Goal: Transaction & Acquisition: Subscribe to service/newsletter

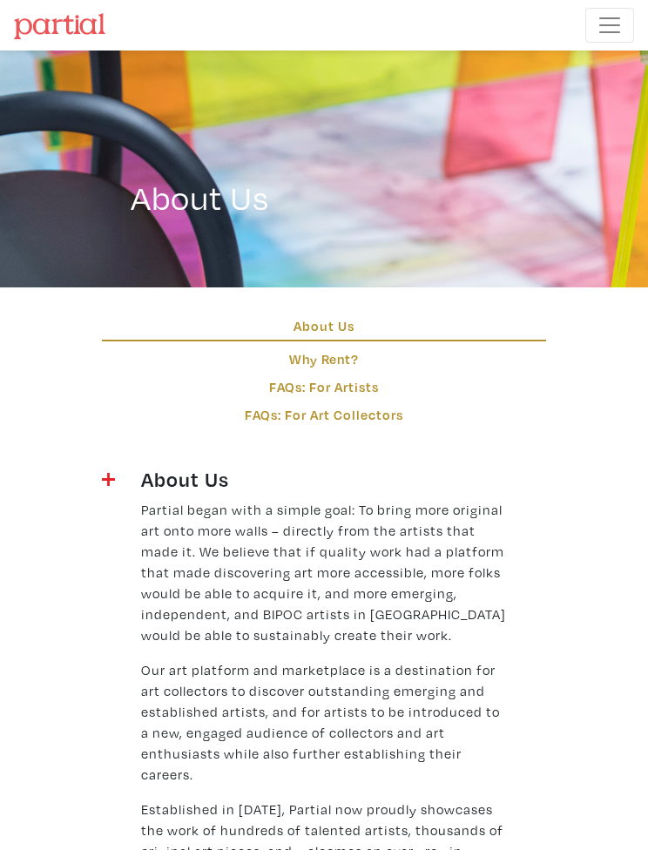
click at [382, 417] on link "FAQs: For Art Collectors" at bounding box center [324, 414] width 444 height 21
click at [607, 23] on span "Toggle navigation" at bounding box center [610, 25] width 26 height 26
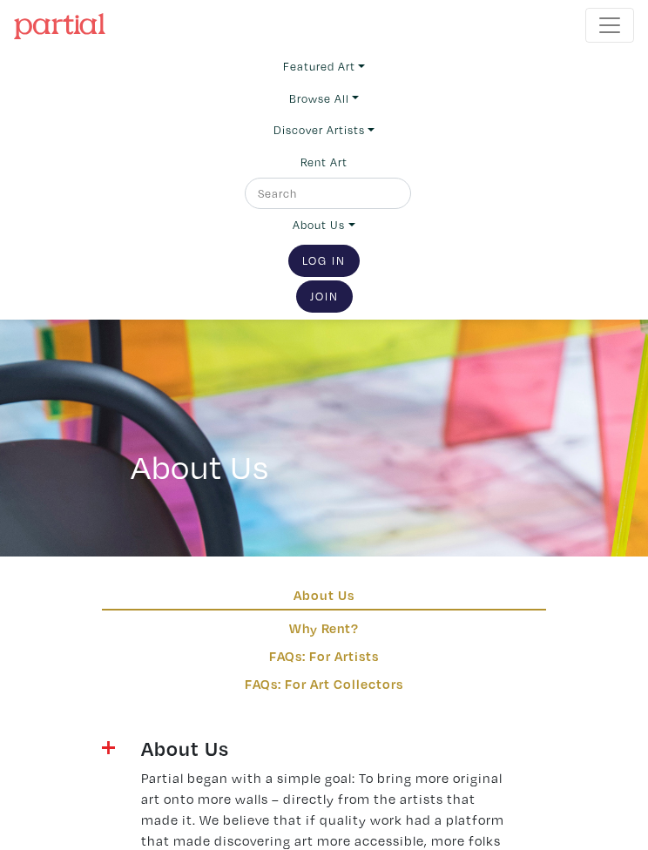
click at [340, 294] on link "Join the Community" at bounding box center [324, 296] width 57 height 32
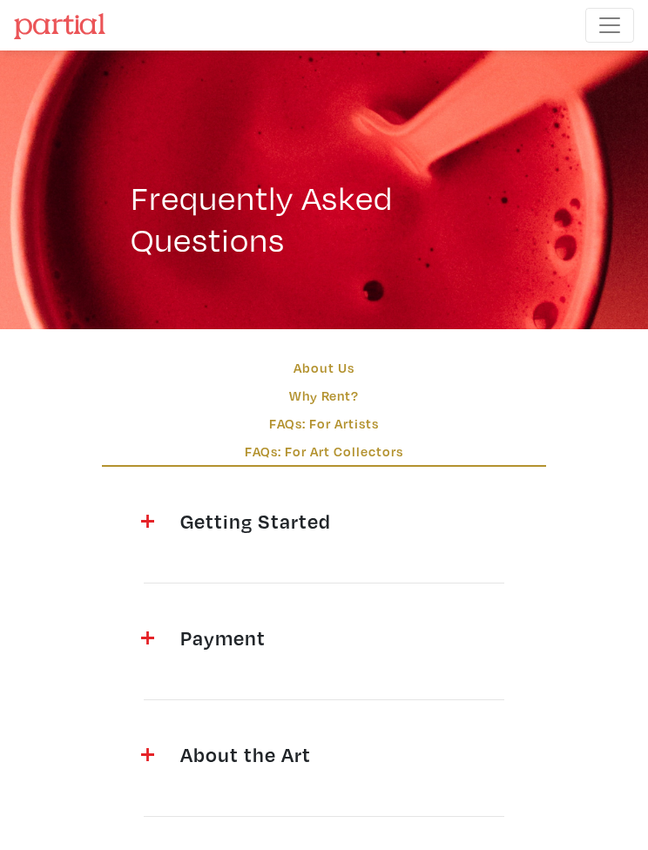
click at [388, 511] on h4 "Getting Started" at bounding box center [323, 521] width 287 height 25
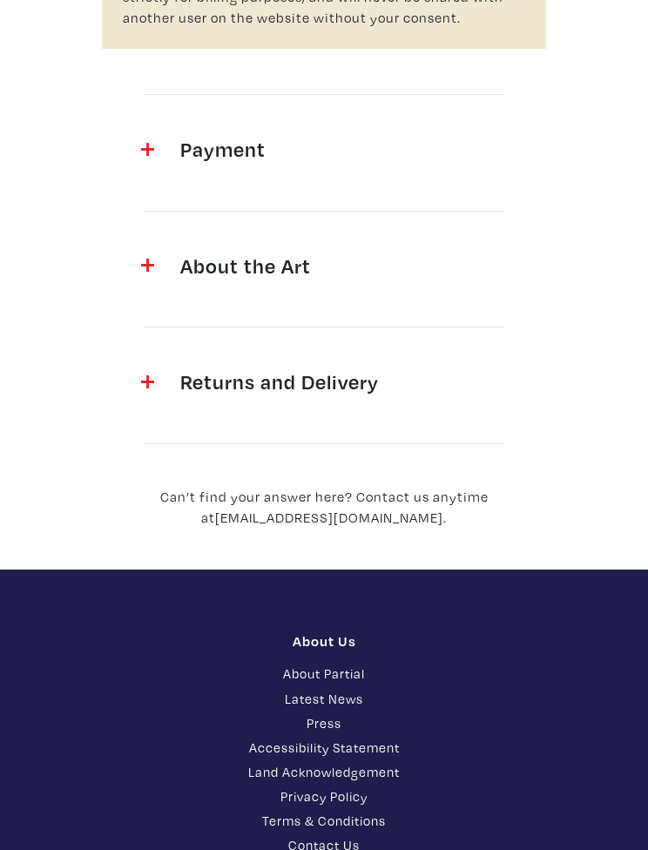
scroll to position [1312, 0]
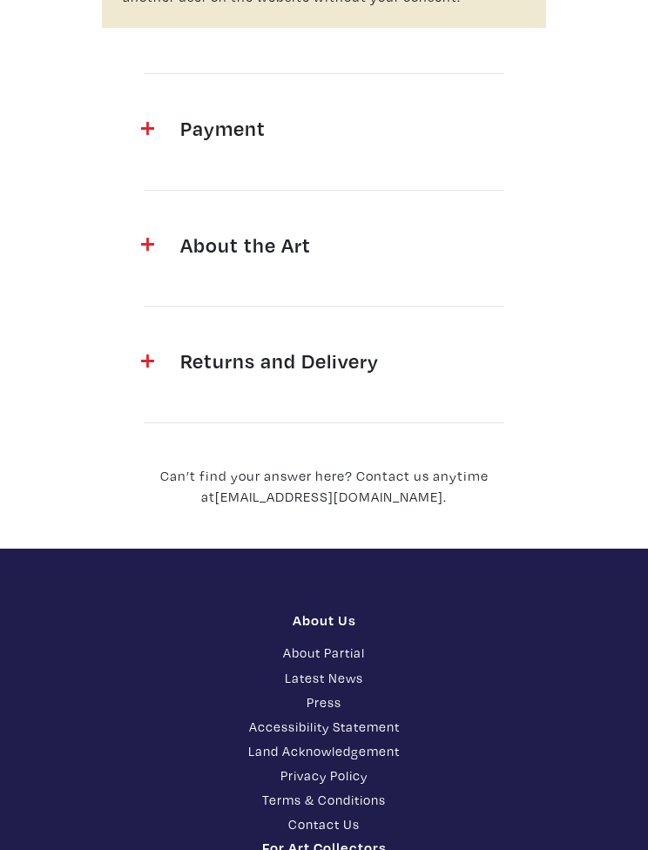
click at [160, 125] on div at bounding box center [147, 132] width 39 height 32
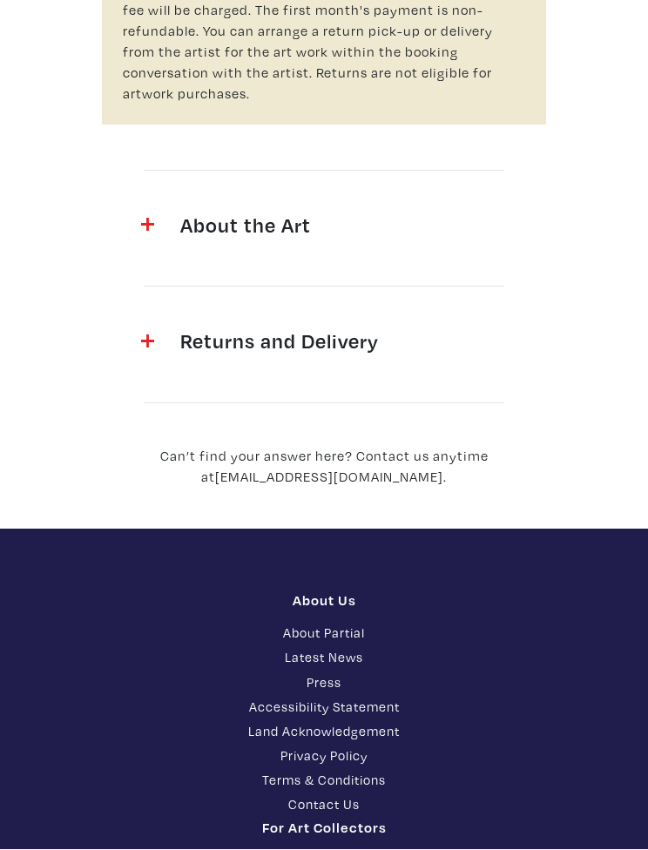
scroll to position [2447, 0]
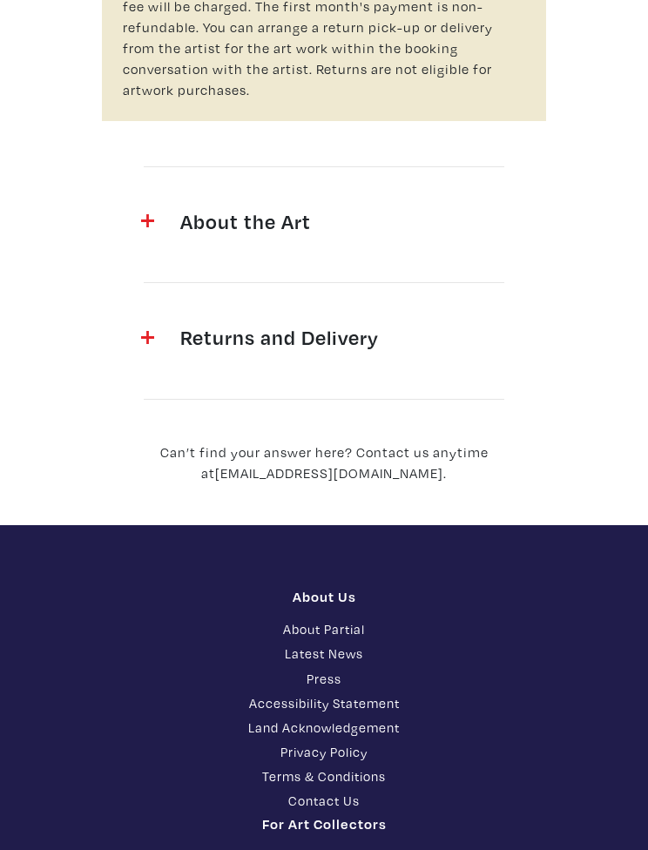
click at [183, 209] on h4 "About the Art" at bounding box center [323, 221] width 287 height 25
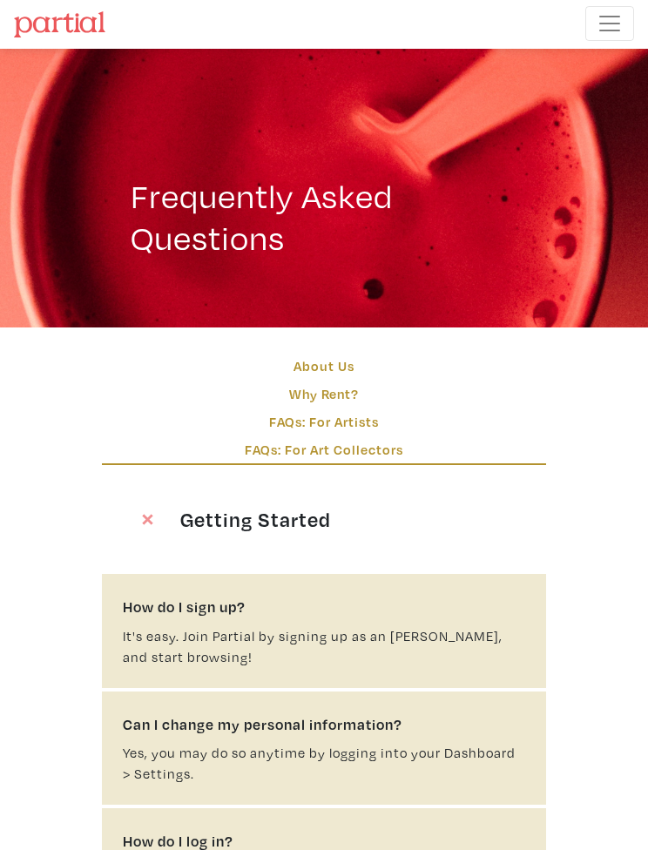
scroll to position [0, 0]
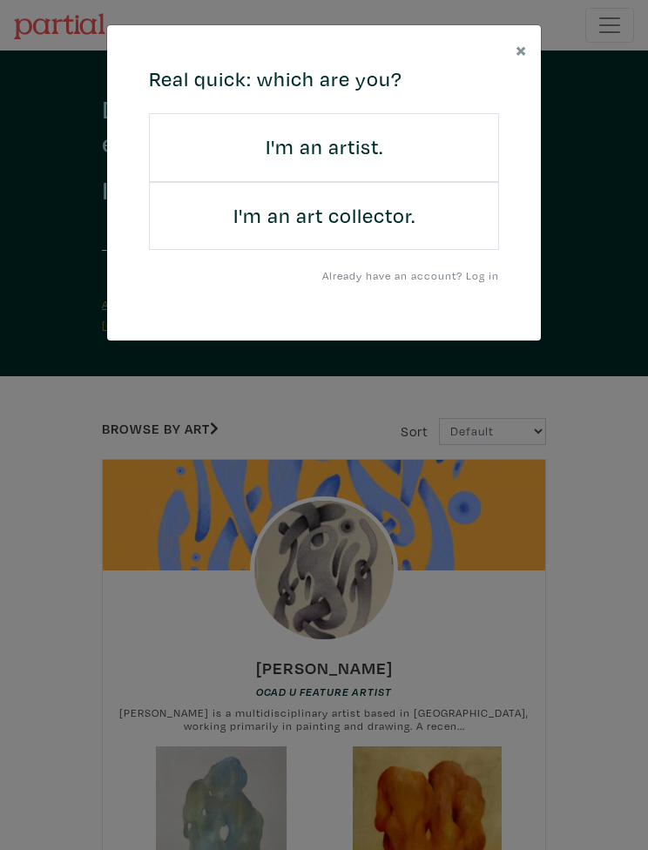
click at [238, 200] on link "I'm an art collector." at bounding box center [324, 216] width 350 height 69
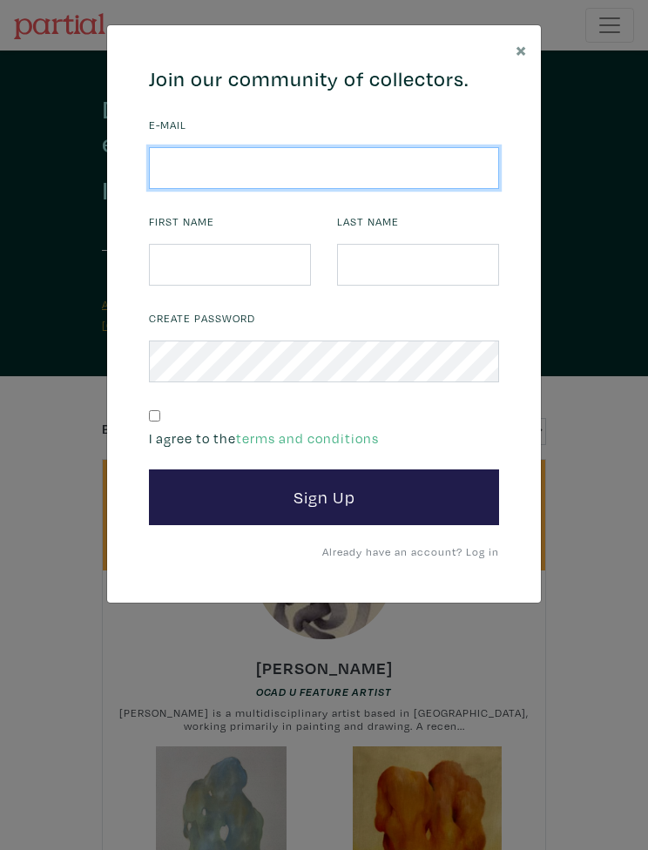
click at [186, 160] on input "email" at bounding box center [324, 168] width 350 height 42
type input "garrymurdock@outlook.com"
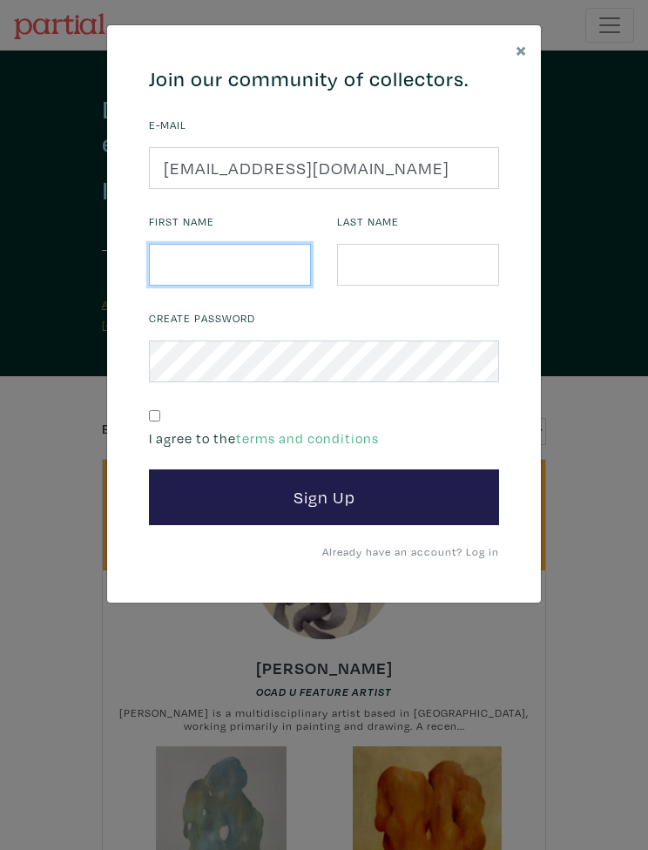
type input "Garry"
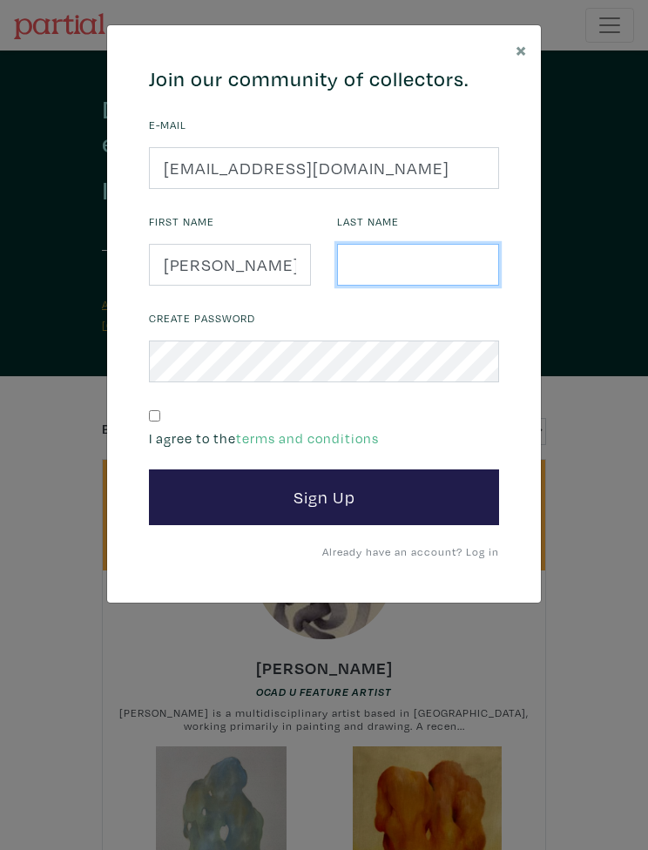
type input "Murdock"
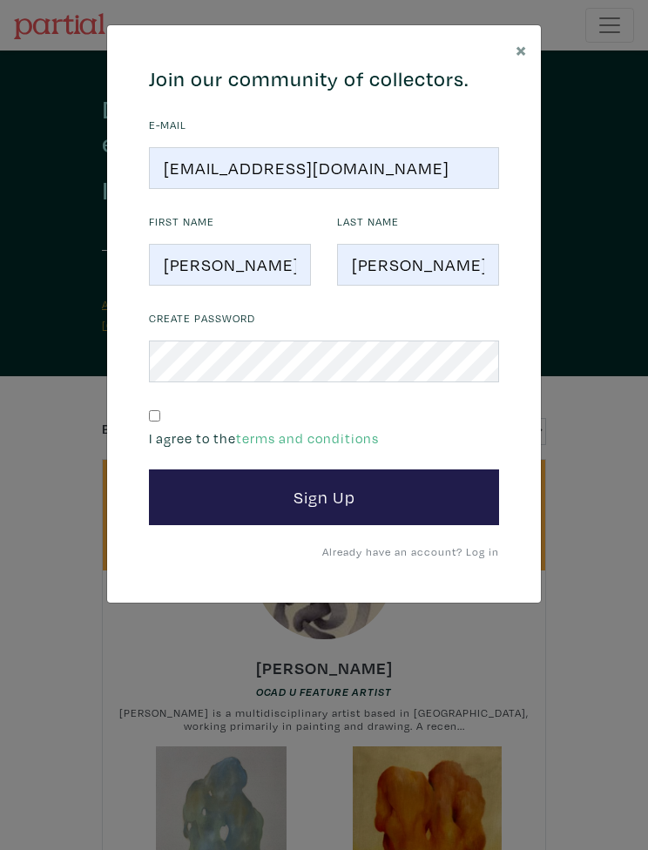
click at [169, 409] on div "I agree to the terms and conditions" at bounding box center [324, 425] width 350 height 45
click at [171, 413] on div "I agree to the terms and conditions" at bounding box center [324, 425] width 350 height 45
click at [168, 404] on div "I agree to the terms and conditions" at bounding box center [324, 425] width 350 height 45
click at [160, 410] on input "checkbox" at bounding box center [154, 415] width 11 height 11
checkbox input "true"
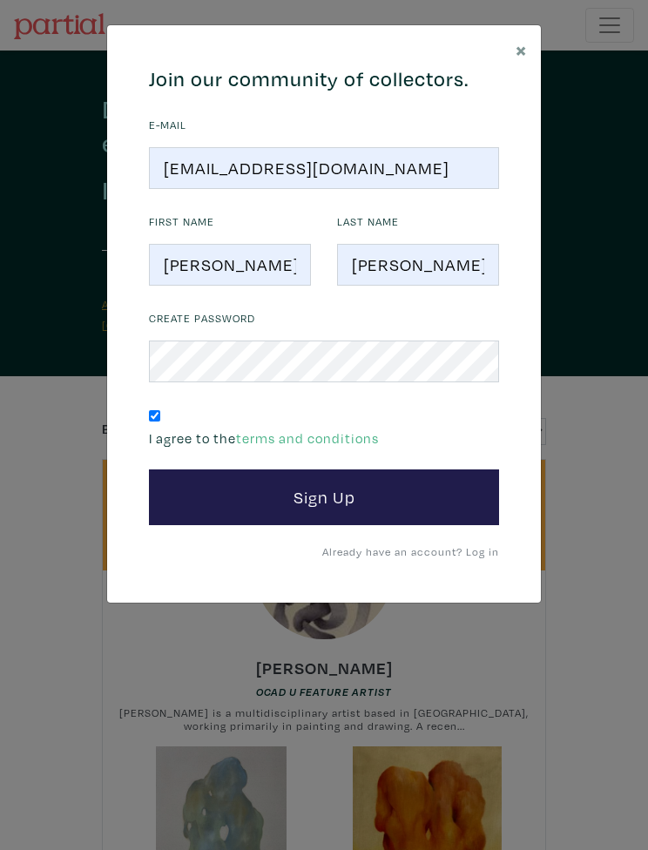
click at [381, 504] on button "Sign Up" at bounding box center [324, 498] width 350 height 56
click at [352, 497] on button "Sign Up" at bounding box center [324, 498] width 350 height 56
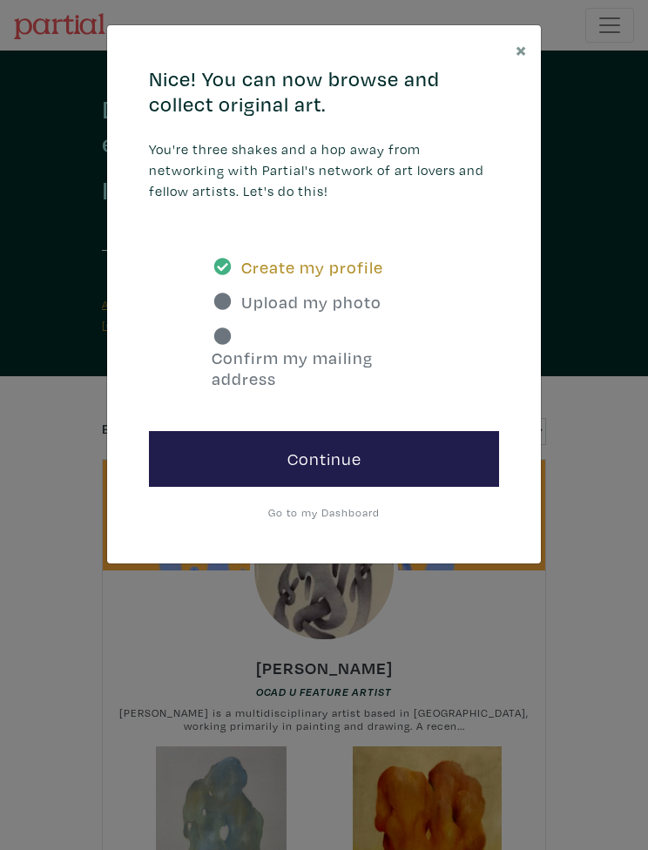
scroll to position [85, 0]
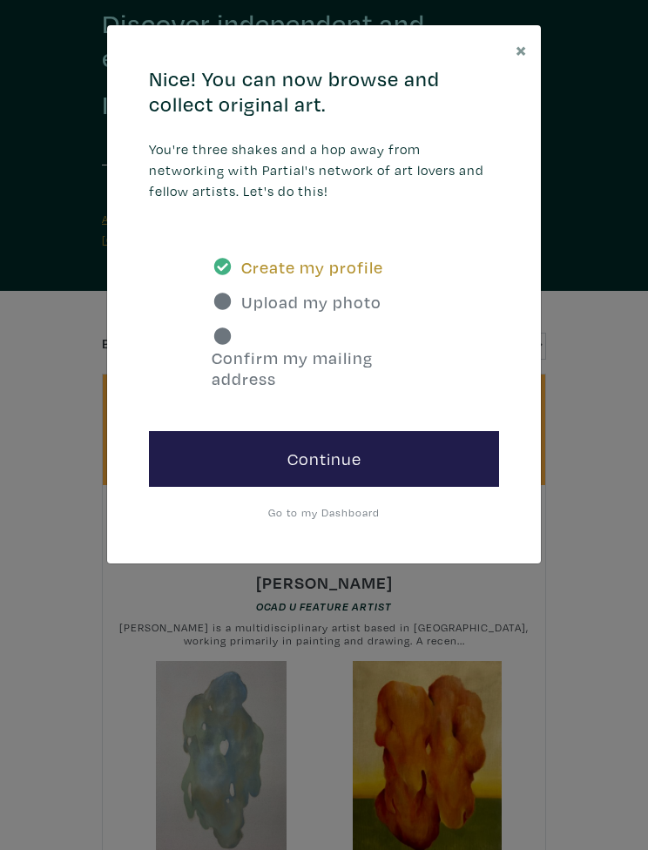
click at [432, 456] on link "Continue" at bounding box center [324, 459] width 350 height 56
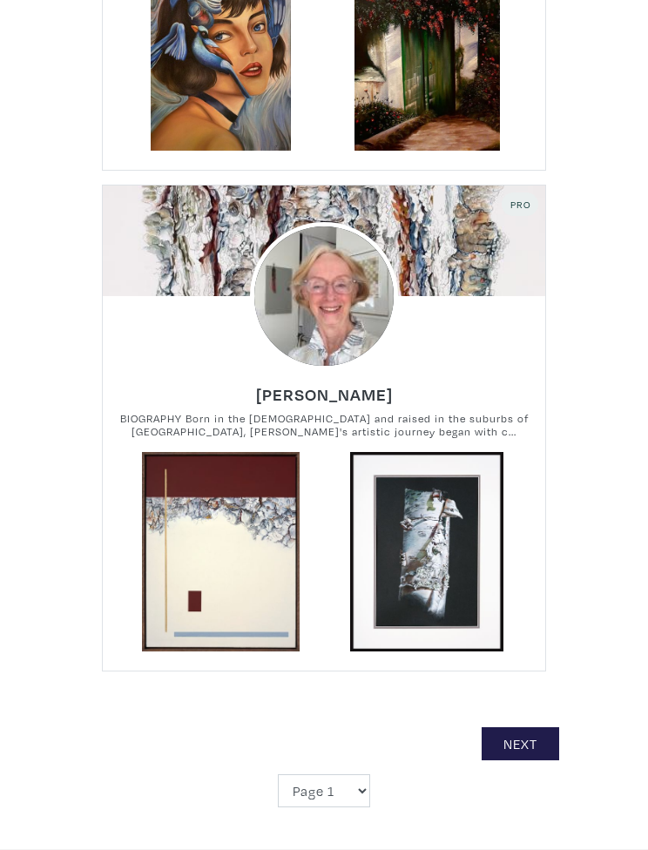
scroll to position [13864, 0]
click at [536, 727] on link "Next" at bounding box center [521, 743] width 78 height 33
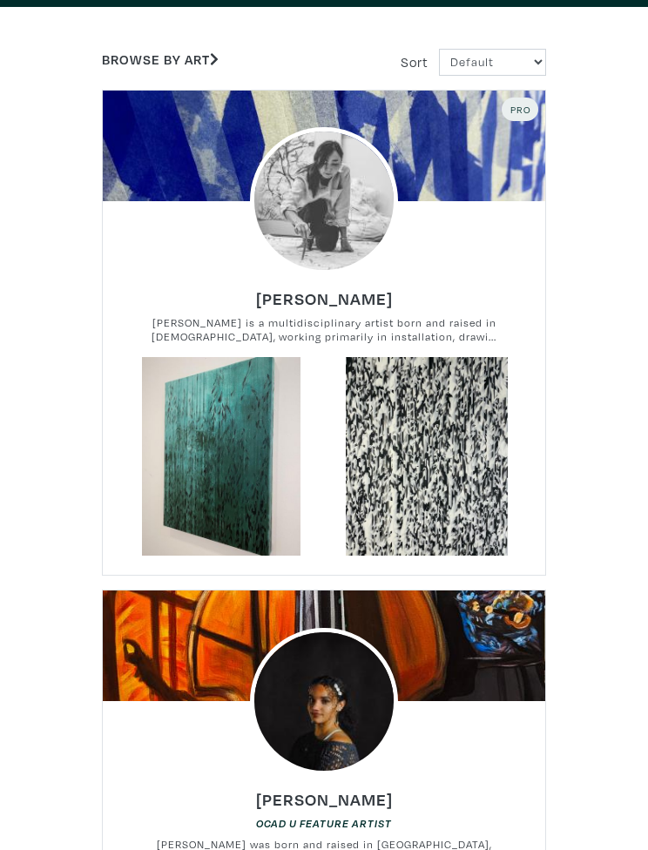
scroll to position [461, 0]
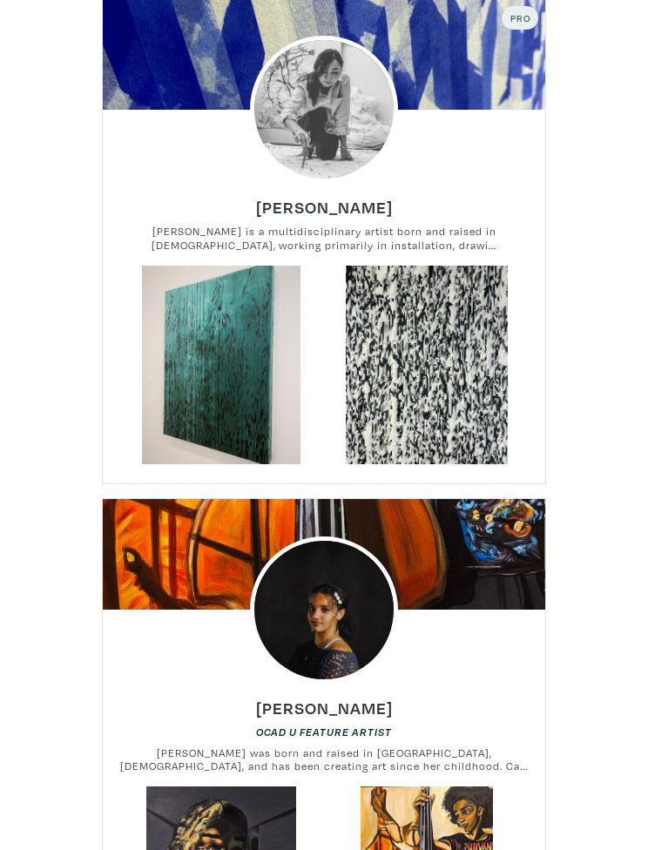
click at [248, 362] on link at bounding box center [220, 365] width 199 height 199
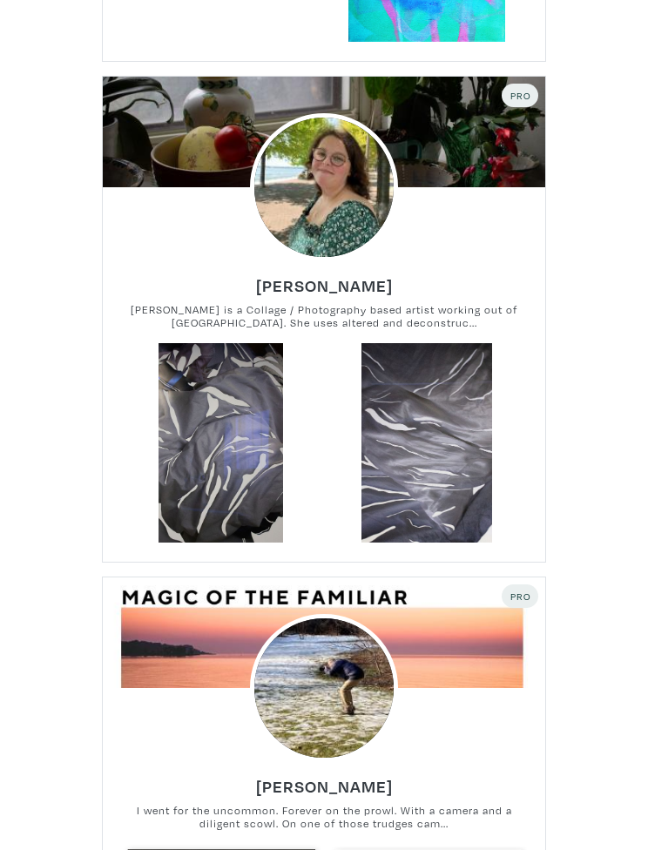
scroll to position [4619, 0]
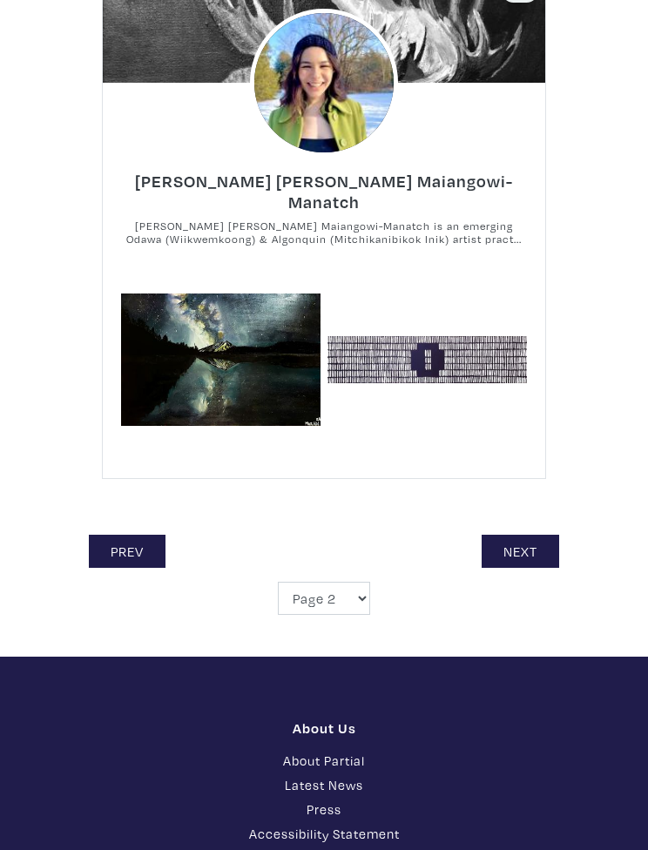
scroll to position [13889, 0]
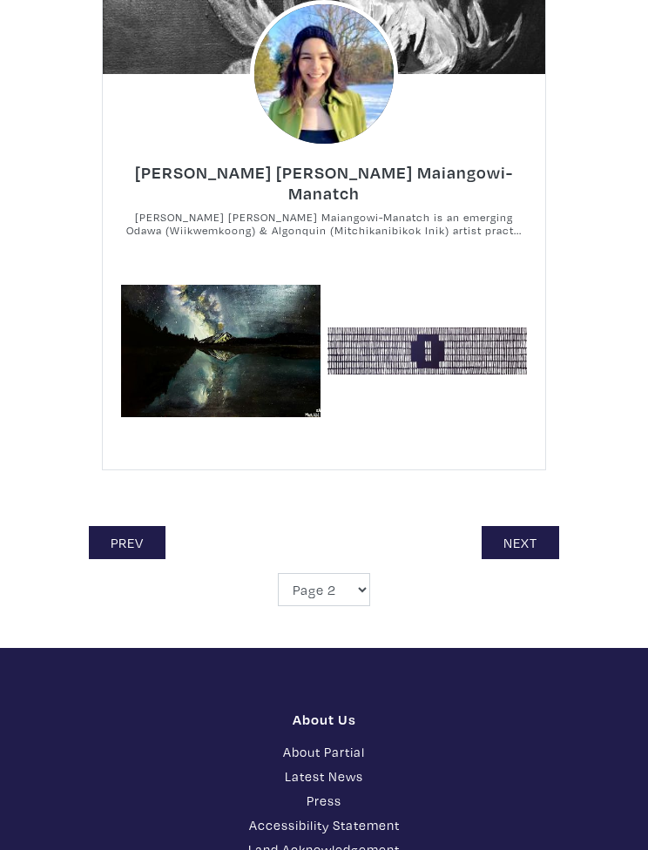
click at [532, 526] on link "Next" at bounding box center [521, 542] width 78 height 33
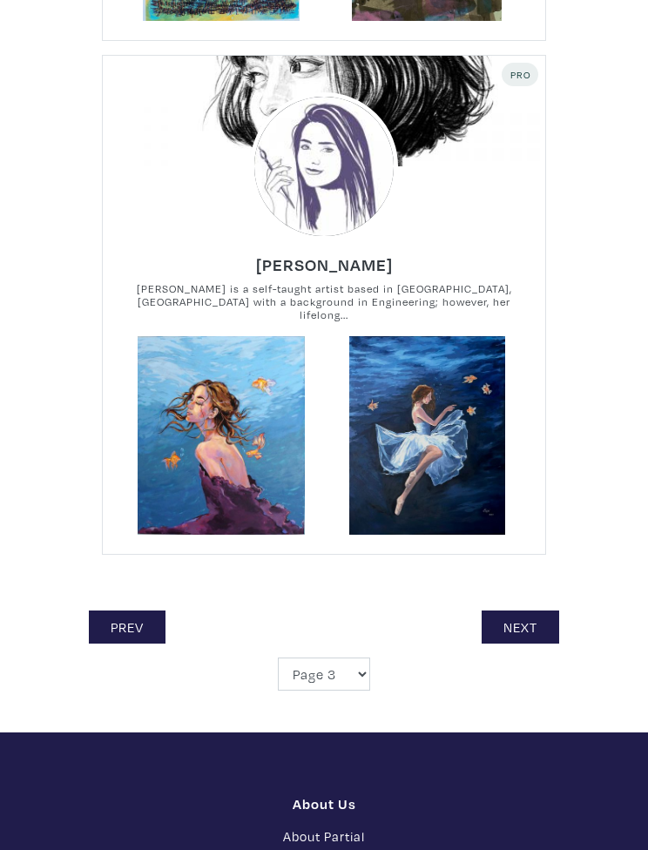
scroll to position [13743, 0]
click at [530, 611] on link "Next" at bounding box center [521, 627] width 78 height 33
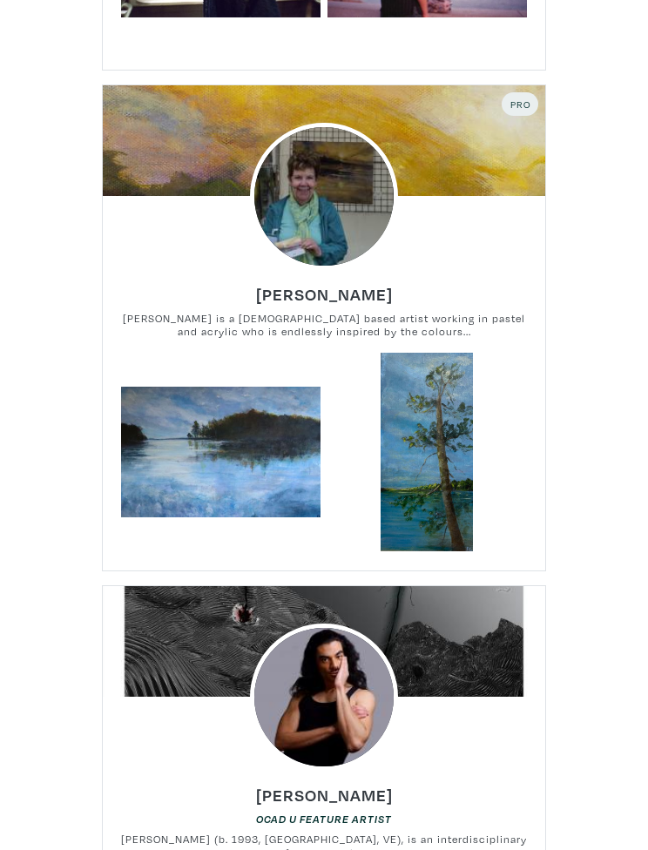
scroll to position [5491, 0]
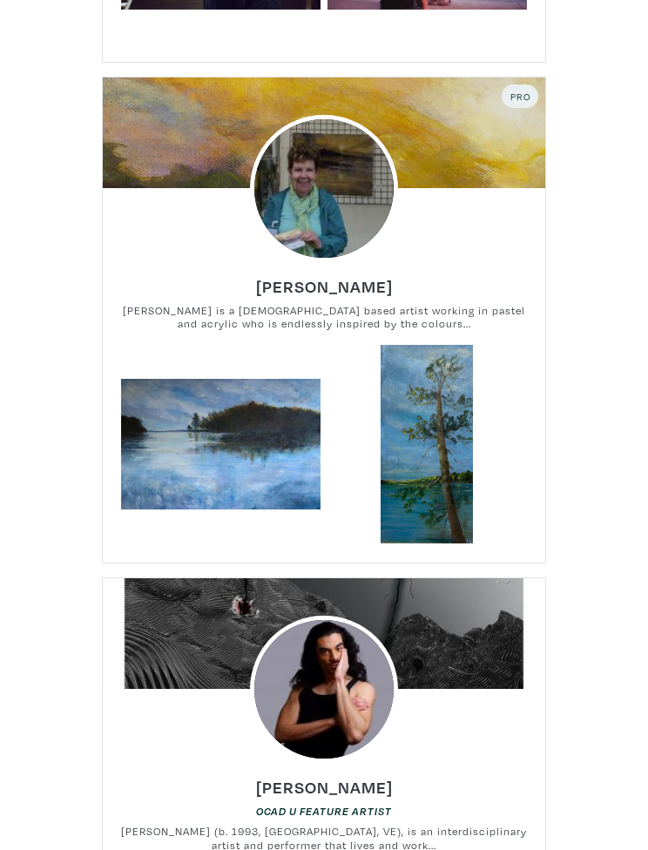
click at [193, 418] on link at bounding box center [220, 444] width 199 height 199
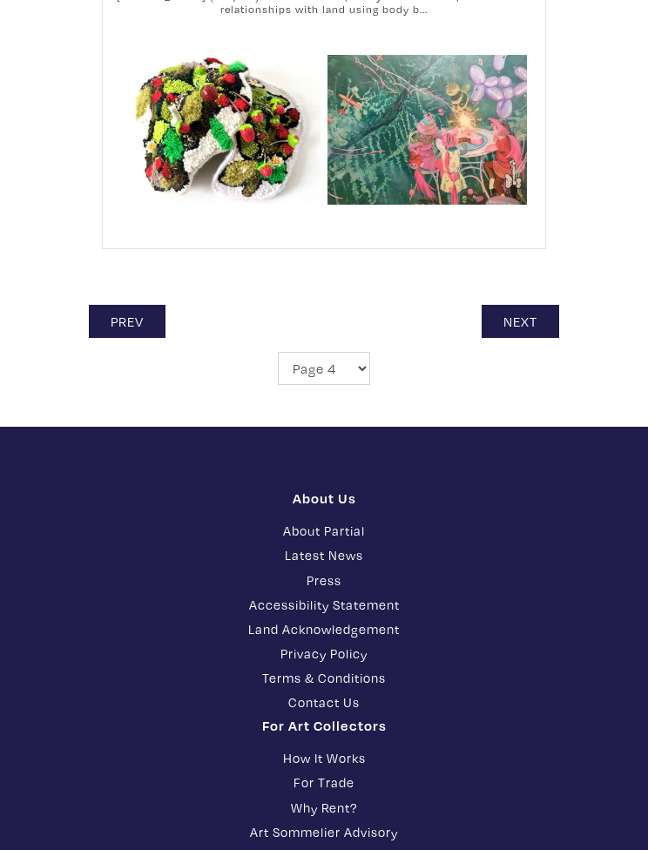
scroll to position [14047, 0]
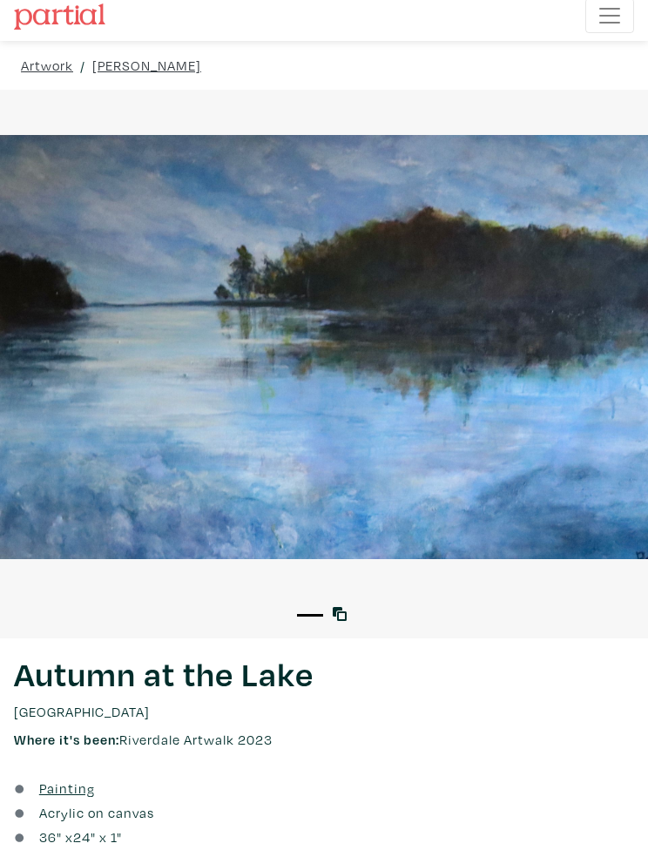
scroll to position [9, 0]
